Goal: Find specific fact: Find contact information

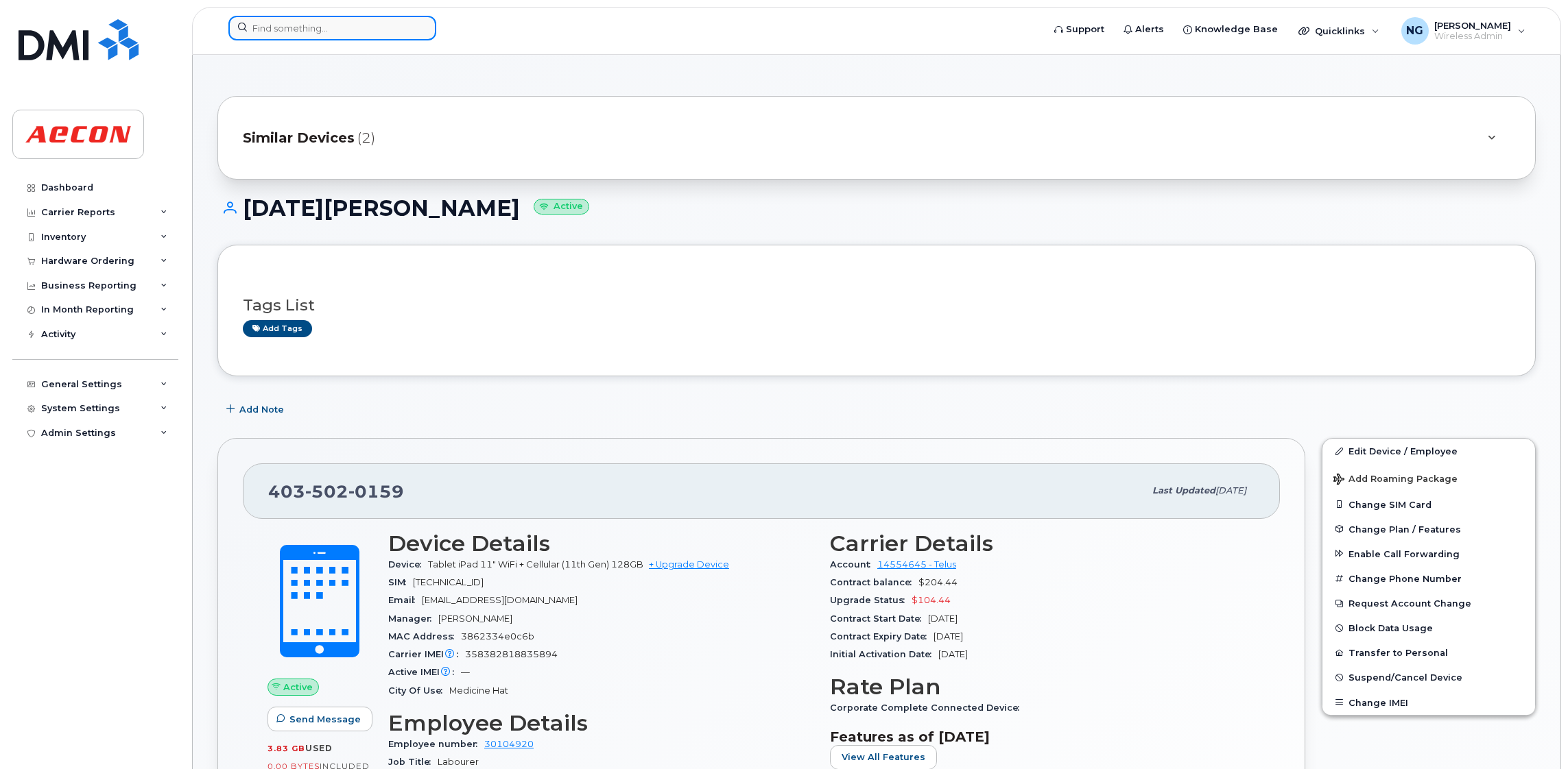
click at [347, 31] on input at bounding box center [332, 28] width 208 height 25
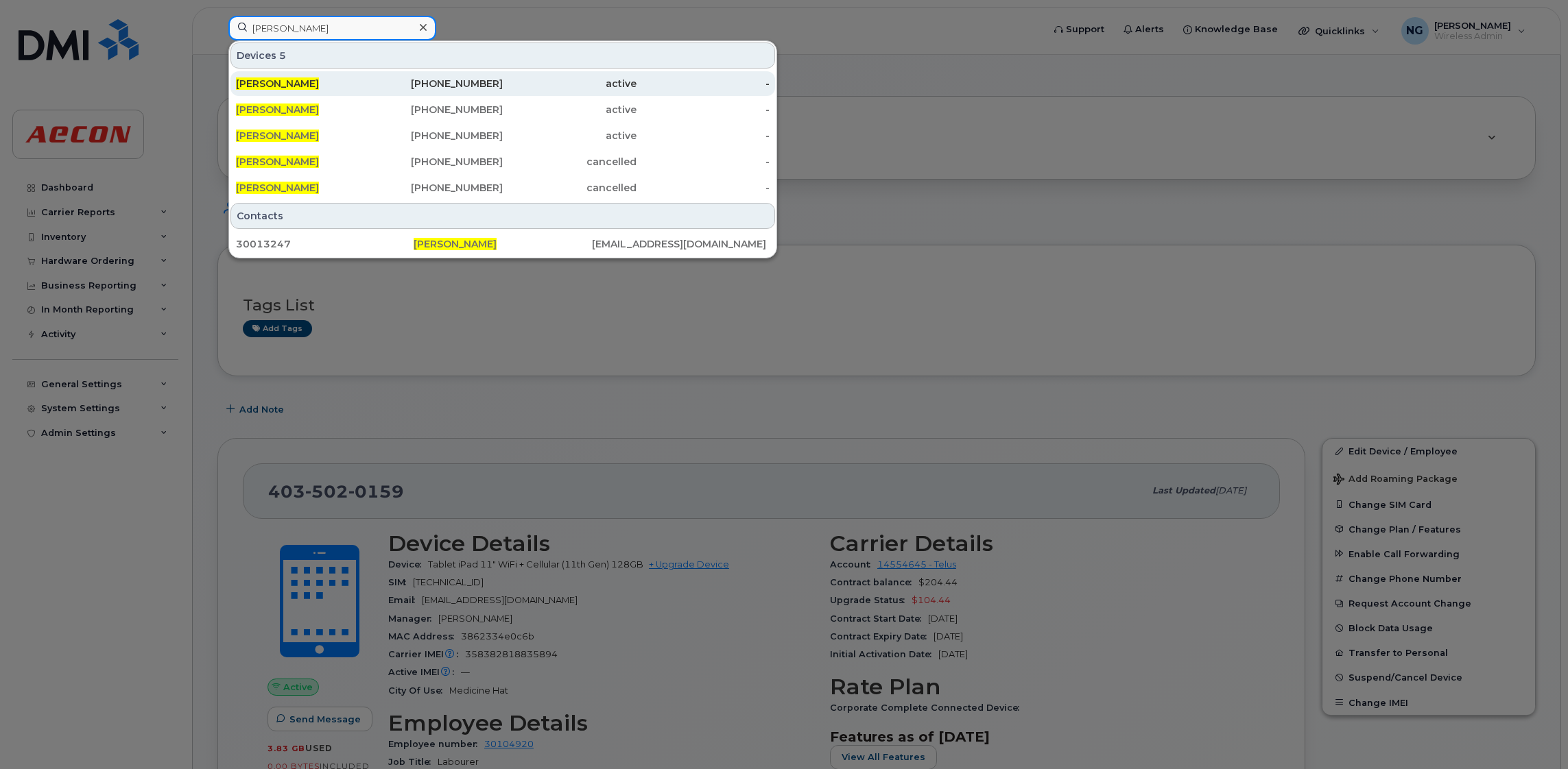
type input "chad mcdonald"
click at [455, 84] on div "416-435-3171" at bounding box center [436, 84] width 134 height 14
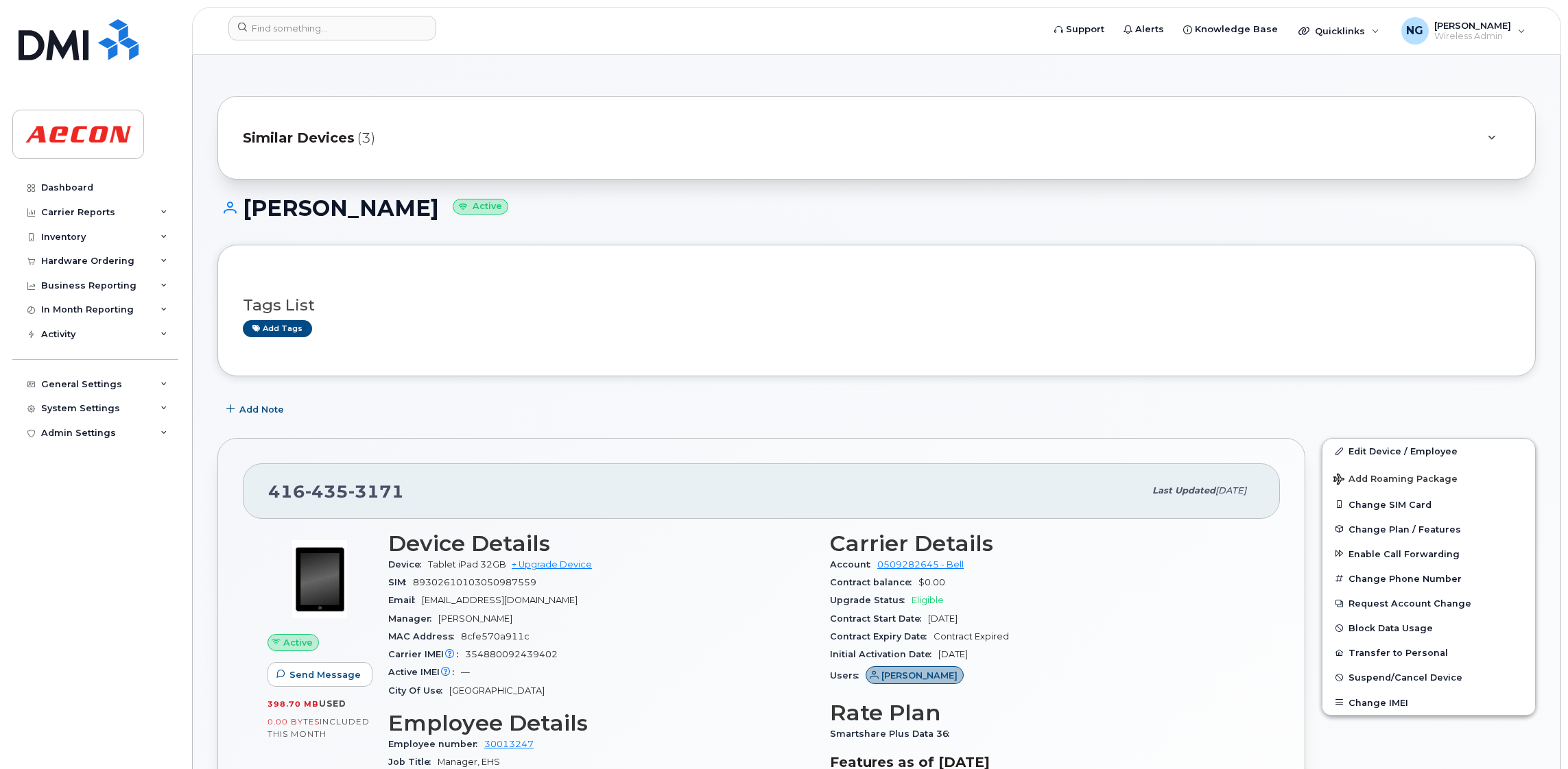
click at [266, 151] on div "Similar Devices (3)" at bounding box center [857, 137] width 1229 height 33
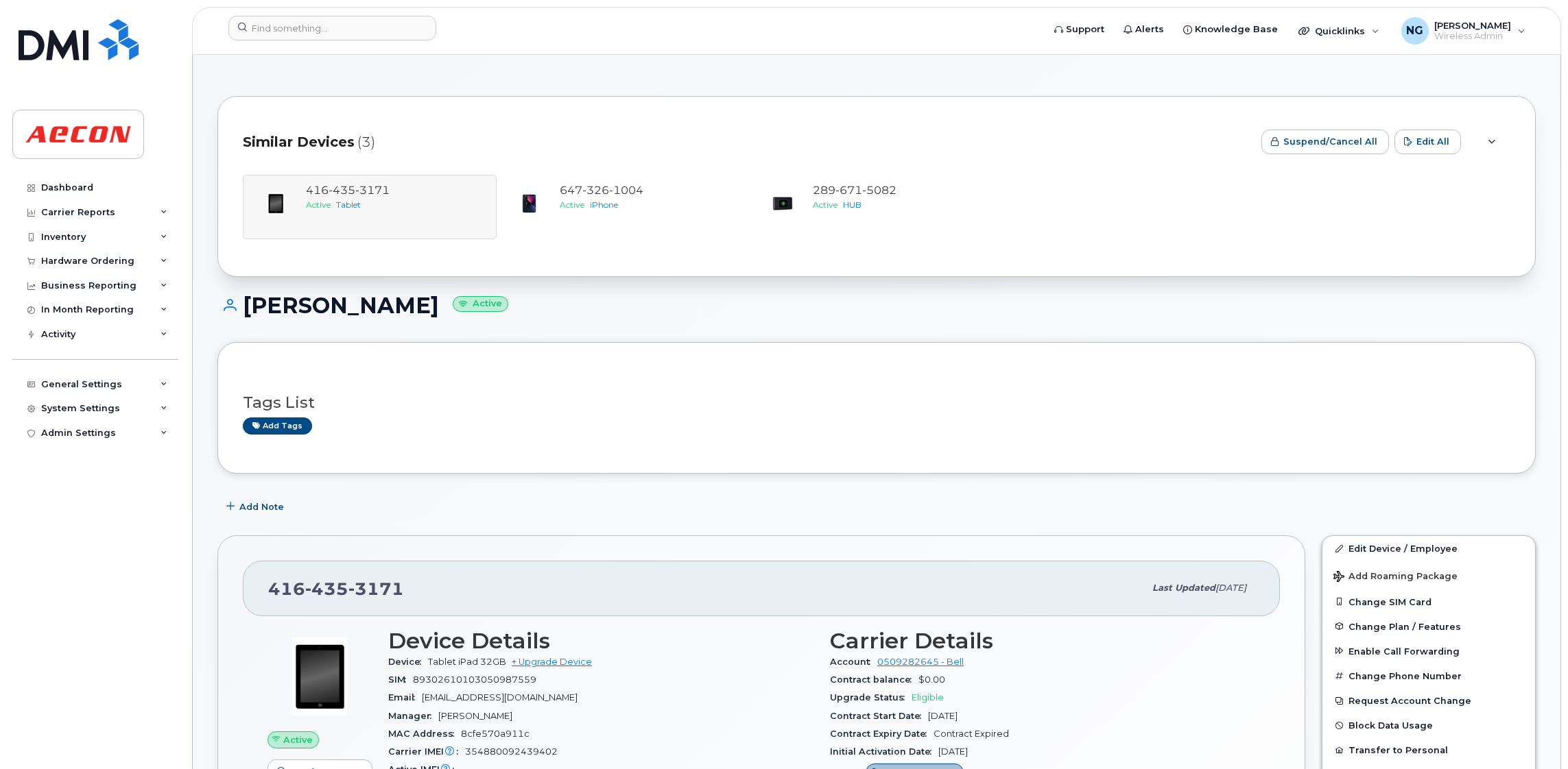
click at [610, 350] on div "Tags List Add tags" at bounding box center [876, 408] width 1318 height 132
